Goal: Information Seeking & Learning: Learn about a topic

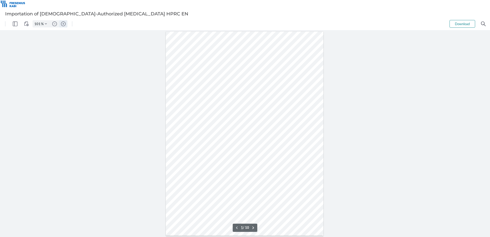
click at [63, 25] on img "Zoom in" at bounding box center [63, 24] width 5 height 5
type input "201"
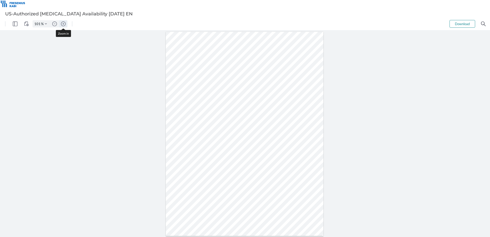
click at [62, 23] on img "Zoom in" at bounding box center [63, 24] width 5 height 5
type input "201"
